Goal: Information Seeking & Learning: Learn about a topic

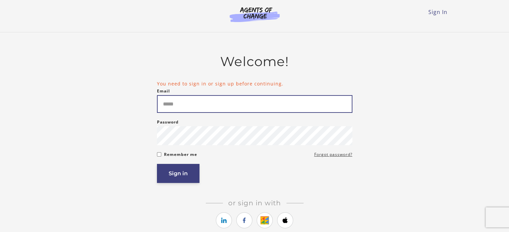
type input "**********"
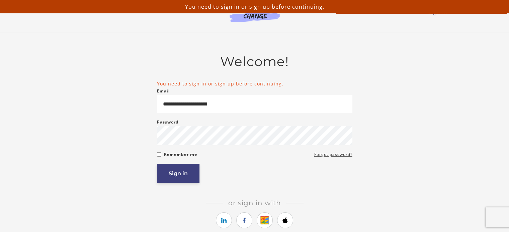
click at [180, 178] on button "Sign in" at bounding box center [178, 173] width 42 height 19
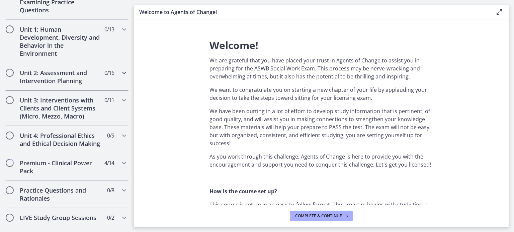
scroll to position [409, 0]
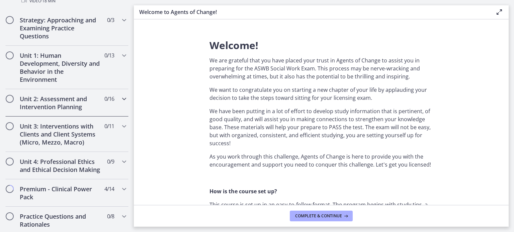
click at [114, 92] on div "Unit 2: Assessment and Intervention Planning 0 / 16 Completed" at bounding box center [66, 102] width 123 height 27
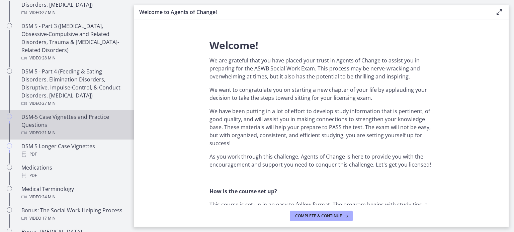
scroll to position [369, 0]
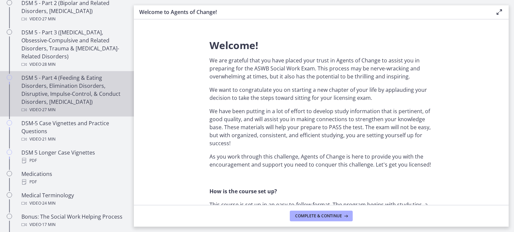
click at [73, 86] on div "DSM 5 - Part 4 (Feeding & Eating Disorders, Elimination Disorders, Disruptive, …" at bounding box center [73, 94] width 104 height 40
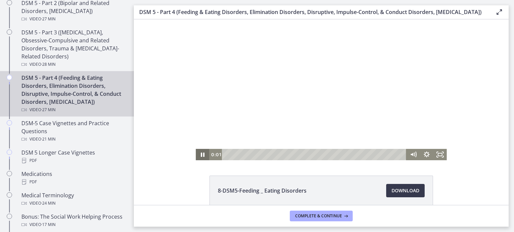
click at [200, 153] on icon "Pause" at bounding box center [202, 154] width 13 height 11
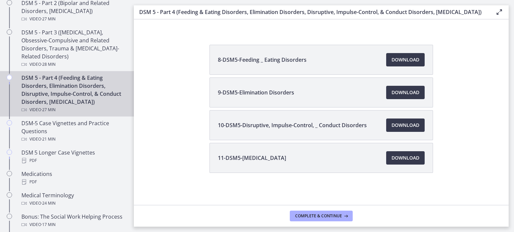
scroll to position [138, 0]
click at [399, 158] on span "Download Opens in a new window" at bounding box center [405, 158] width 28 height 8
